Goal: Task Accomplishment & Management: Use online tool/utility

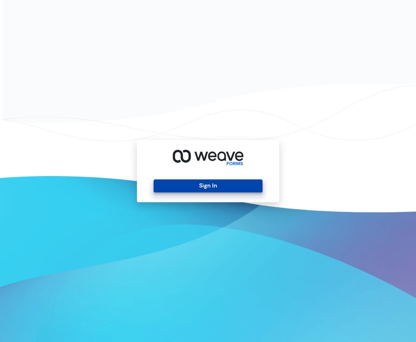
click at [196, 187] on button "Sign In" at bounding box center [208, 185] width 108 height 13
